Goal: Check status: Check status

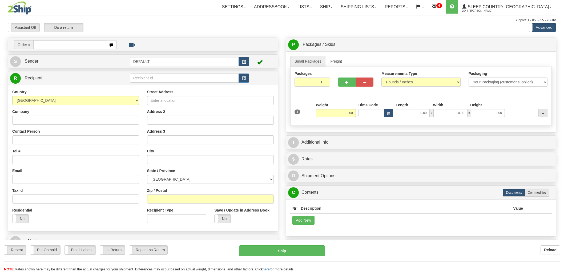
drag, startPoint x: 0, startPoint y: 0, endPoint x: 379, endPoint y: 23, distance: 379.8
click at [374, 9] on div "Toggle navigation Settings Shipping Preferences Fields Preferences New" at bounding box center [282, 147] width 564 height 295
click at [381, 9] on link "Shipping lists" at bounding box center [359, 6] width 44 height 13
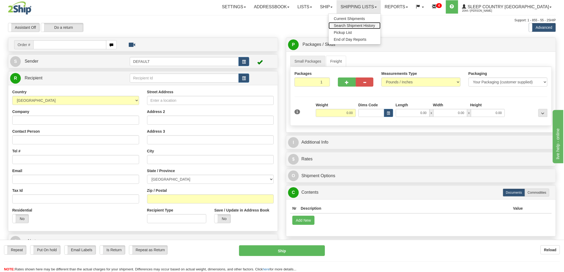
click at [375, 23] on span "Search Shipment History" at bounding box center [354, 25] width 41 height 4
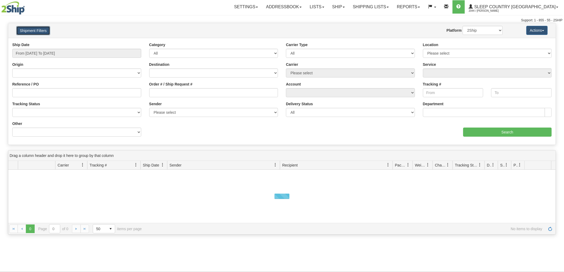
click at [39, 31] on button "Shipment Filters" at bounding box center [33, 30] width 34 height 9
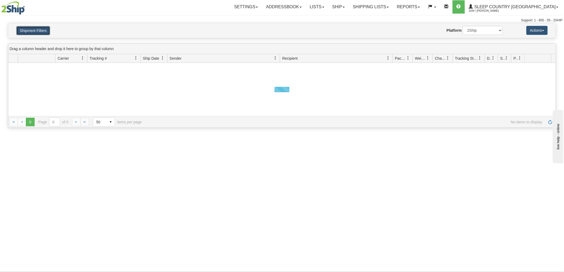
click at [33, 32] on button "Shipment Filters" at bounding box center [33, 30] width 34 height 9
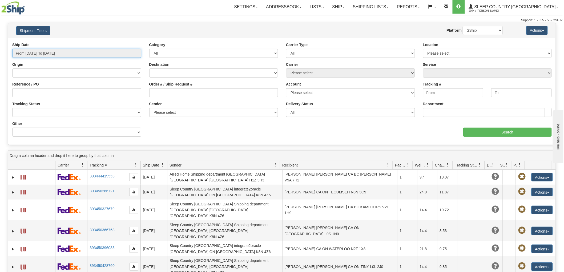
click at [44, 54] on input "From 09/21/2025 To 09/22/2025" at bounding box center [76, 53] width 129 height 9
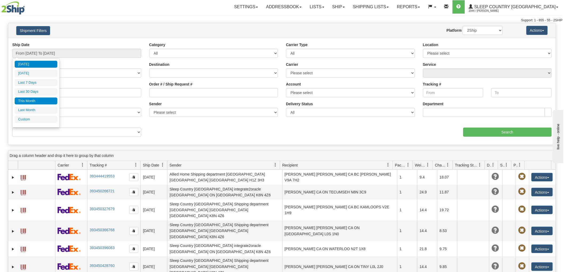
click at [43, 100] on li "This Month" at bounding box center [36, 101] width 43 height 7
type input "From 09/01/2025 To 09/30/2025"
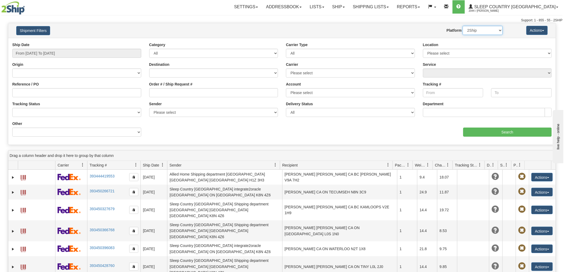
drag, startPoint x: 487, startPoint y: 28, endPoint x: 486, endPoint y: 32, distance: 4.5
click at [487, 28] on select "2Ship Imported" at bounding box center [483, 30] width 40 height 9
click at [463, 26] on select "2Ship Imported" at bounding box center [483, 30] width 40 height 9
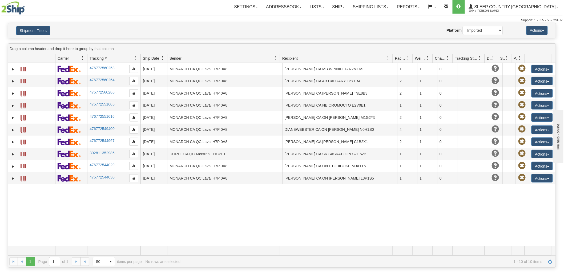
click at [398, 222] on div "-10114357 2044 476772560253 09/16/2025 09/16/2025 12:00:00 AM MONARCH CA QC Lav…" at bounding box center [282, 154] width 548 height 183
click at [478, 31] on select "2Ship Imported" at bounding box center [483, 30] width 40 height 9
select select "0"
click at [463, 26] on select "2Ship Imported" at bounding box center [483, 30] width 40 height 9
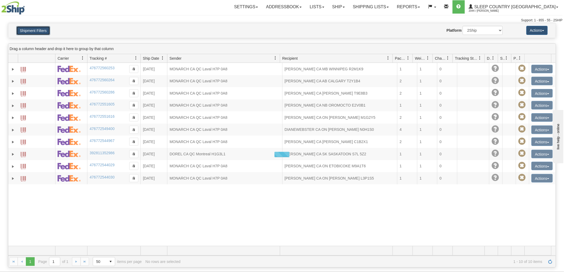
click at [26, 32] on button "Shipment Filters" at bounding box center [33, 30] width 34 height 9
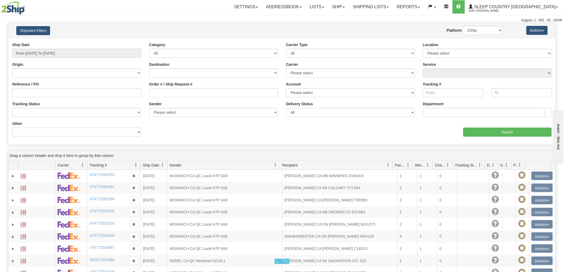
click at [151, 87] on div "Order # / Ship Request #" at bounding box center [213, 90] width 129 height 16
click at [158, 97] on div "Order # / Ship Request #" at bounding box center [213, 92] width 137 height 20
click at [161, 91] on input "Order # / Ship Request #" at bounding box center [213, 92] width 129 height 9
paste input "9002I053479"
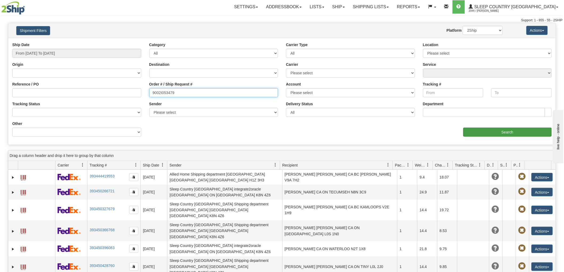
type input "9002I053479"
click at [481, 135] on input "Search" at bounding box center [507, 132] width 89 height 9
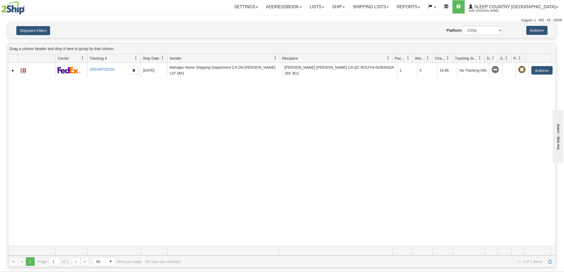
click at [86, 168] on div "31568365 2044 393348705250 09/18/2025 09/18/2025 12:02:21 PM Mahajan Home Shipp…" at bounding box center [282, 154] width 548 height 183
